Goal: Task Accomplishment & Management: Manage account settings

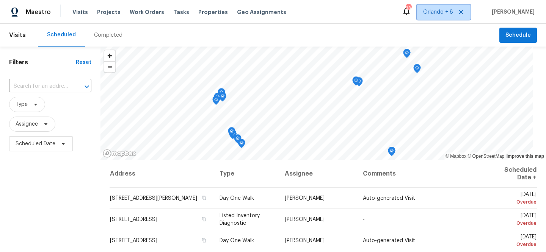
click at [448, 12] on span "Orlando + 8" at bounding box center [438, 12] width 30 height 8
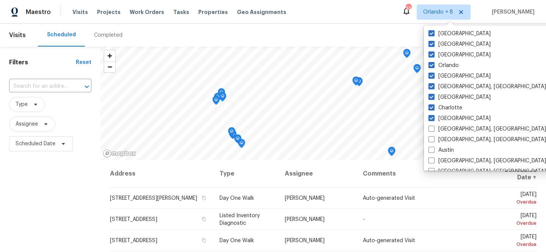
click at [50, 80] on div "​" at bounding box center [50, 86] width 82 height 16
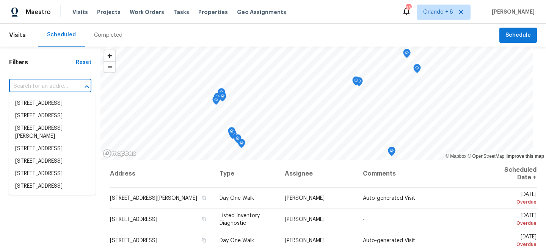
paste input "[STREET_ADDRESS]"
type input "[STREET_ADDRESS]"
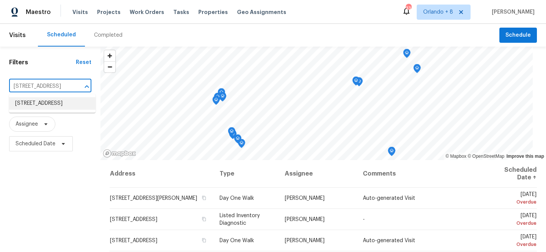
click at [61, 110] on li "[STREET_ADDRESS]" at bounding box center [52, 103] width 86 height 13
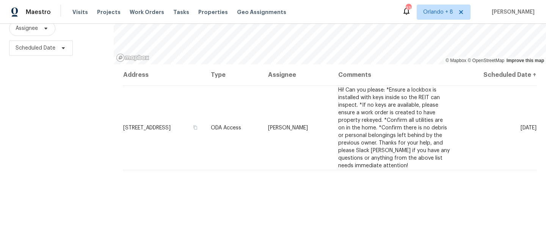
scroll to position [110, 0]
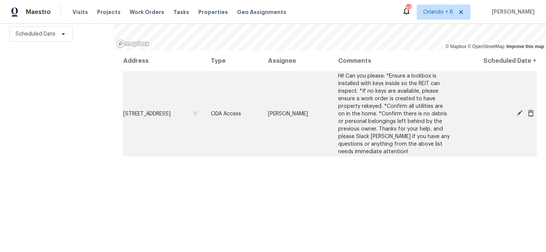
click at [518, 113] on icon at bounding box center [519, 113] width 6 height 6
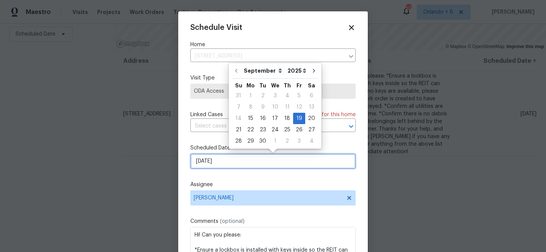
click at [275, 157] on input "[DATE]" at bounding box center [272, 161] width 165 height 15
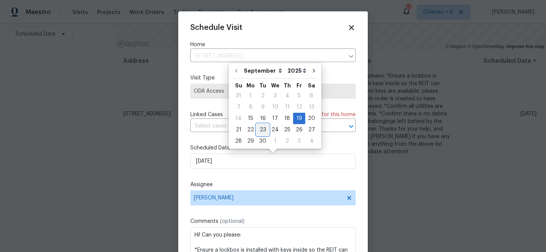
click at [259, 133] on div "23" at bounding box center [263, 130] width 12 height 11
type input "[DATE]"
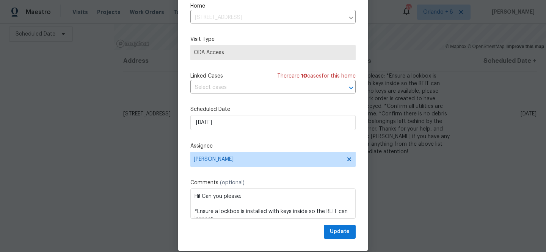
scroll to position [36, 0]
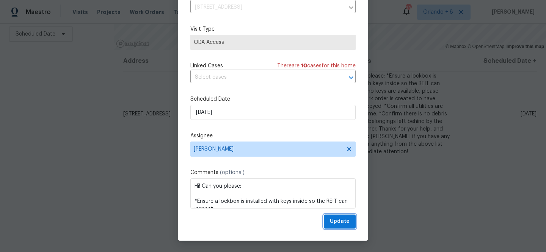
click at [337, 223] on span "Update" at bounding box center [340, 221] width 20 height 9
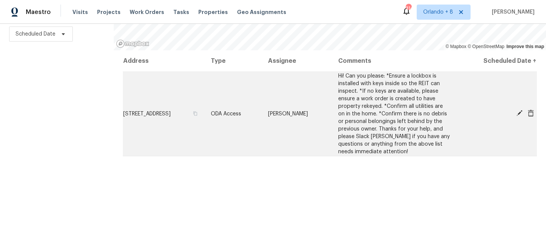
scroll to position [0, 0]
